Goal: Navigation & Orientation: Understand site structure

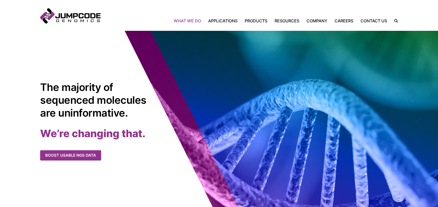
click at [184, 22] on link "What We Do" at bounding box center [189, 21] width 31 height 6
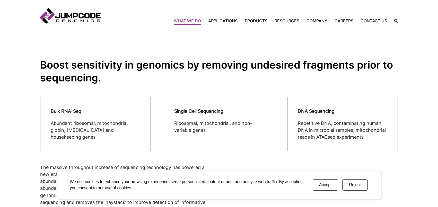
scroll to position [51, 0]
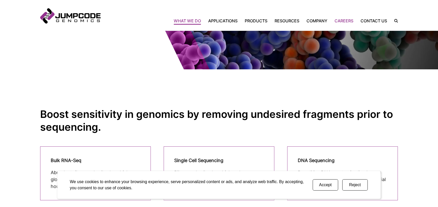
click at [346, 19] on link "Careers" at bounding box center [344, 21] width 26 height 6
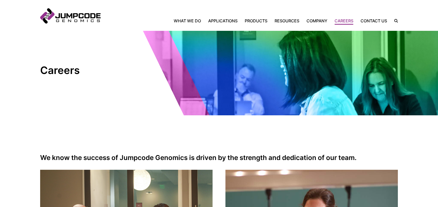
scroll to position [4, 0]
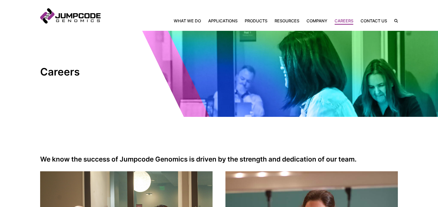
click at [314, 24] on header "Jumpcode Genomics Mobile Nav Trigger Close Search the Site Back Home What We Do…" at bounding box center [219, 15] width 438 height 31
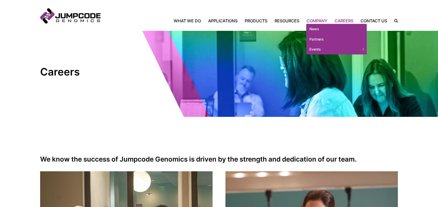
click at [316, 22] on link "Company" at bounding box center [317, 21] width 28 height 6
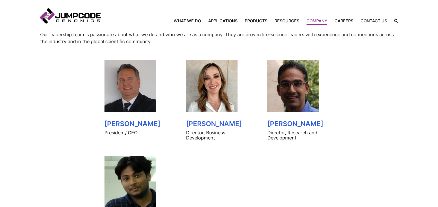
scroll to position [206, 0]
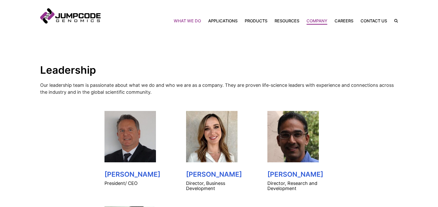
click at [192, 19] on link "What We Do" at bounding box center [189, 21] width 31 height 6
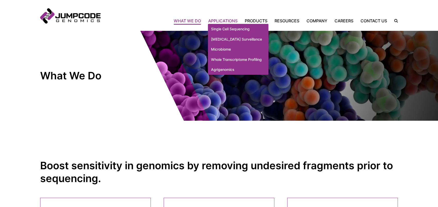
click at [217, 20] on link "Applications" at bounding box center [223, 21] width 37 height 6
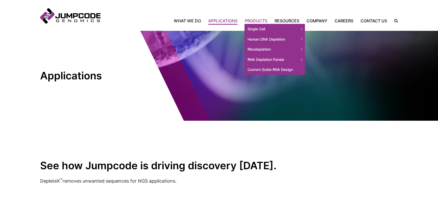
drag, startPoint x: 0, startPoint y: 0, endPoint x: 257, endPoint y: 23, distance: 257.5
click at [257, 23] on link "Products" at bounding box center [256, 21] width 30 height 6
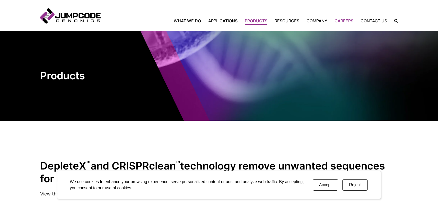
click at [352, 20] on link "Careers" at bounding box center [344, 21] width 26 height 6
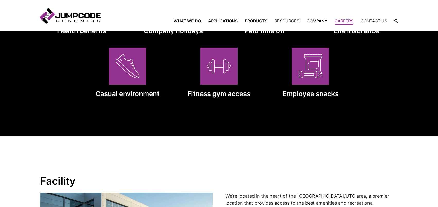
scroll to position [566, 0]
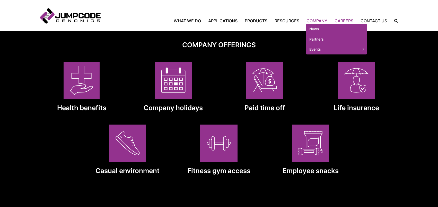
click at [319, 22] on link "Company" at bounding box center [317, 21] width 28 height 6
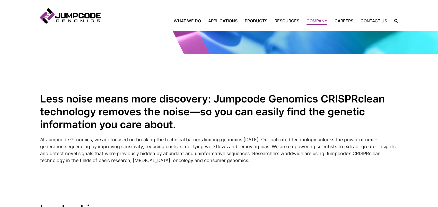
scroll to position [66, 0]
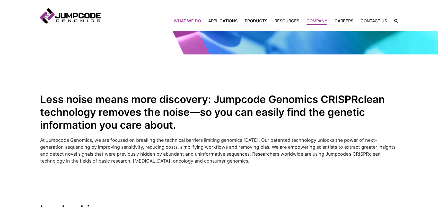
click at [191, 19] on link "What We Do" at bounding box center [189, 21] width 31 height 6
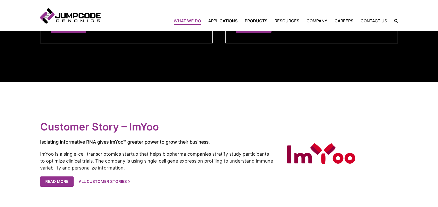
scroll to position [959, 0]
